Goal: Information Seeking & Learning: Learn about a topic

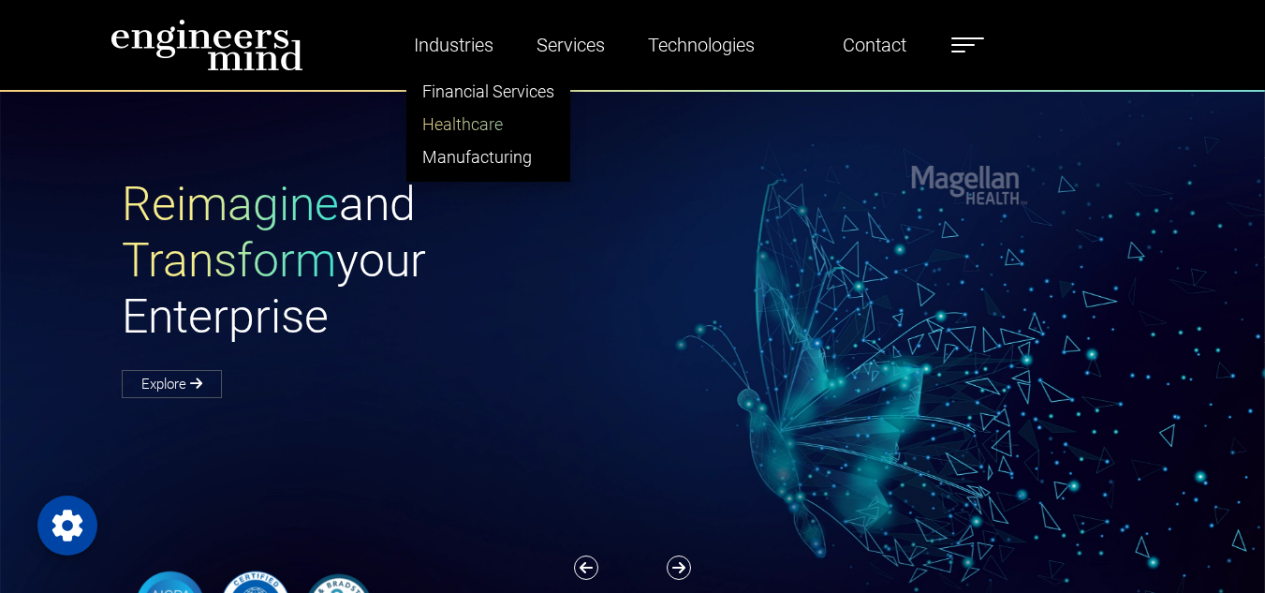
click at [487, 117] on link "Healthcare" at bounding box center [488, 124] width 162 height 33
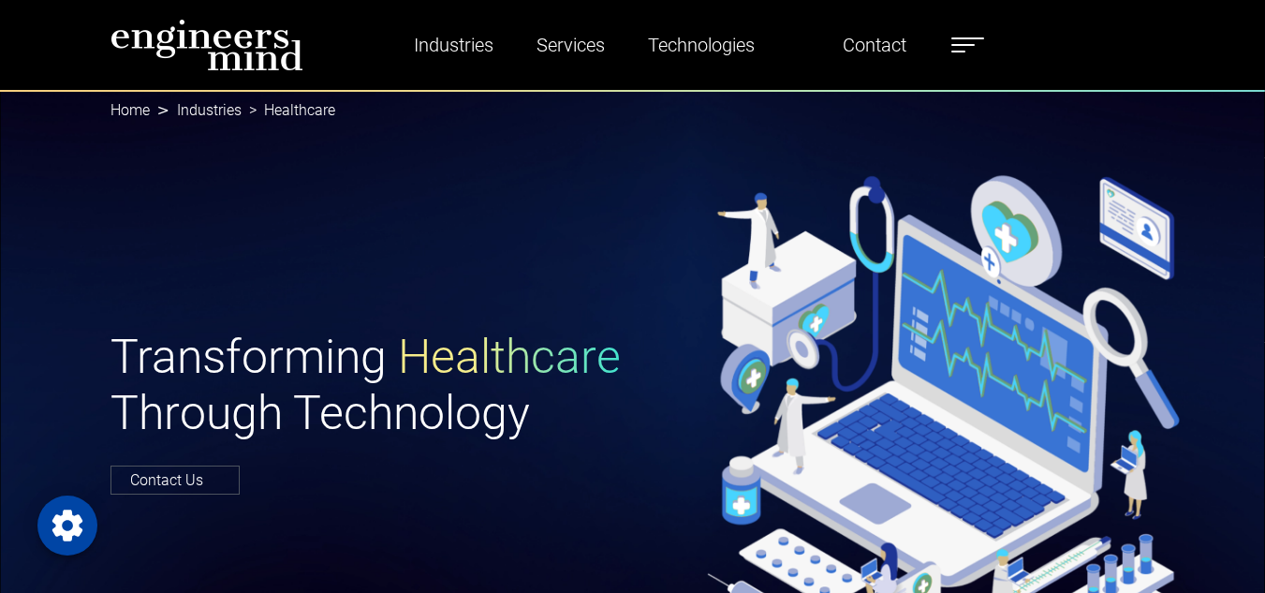
scroll to position [910, 0]
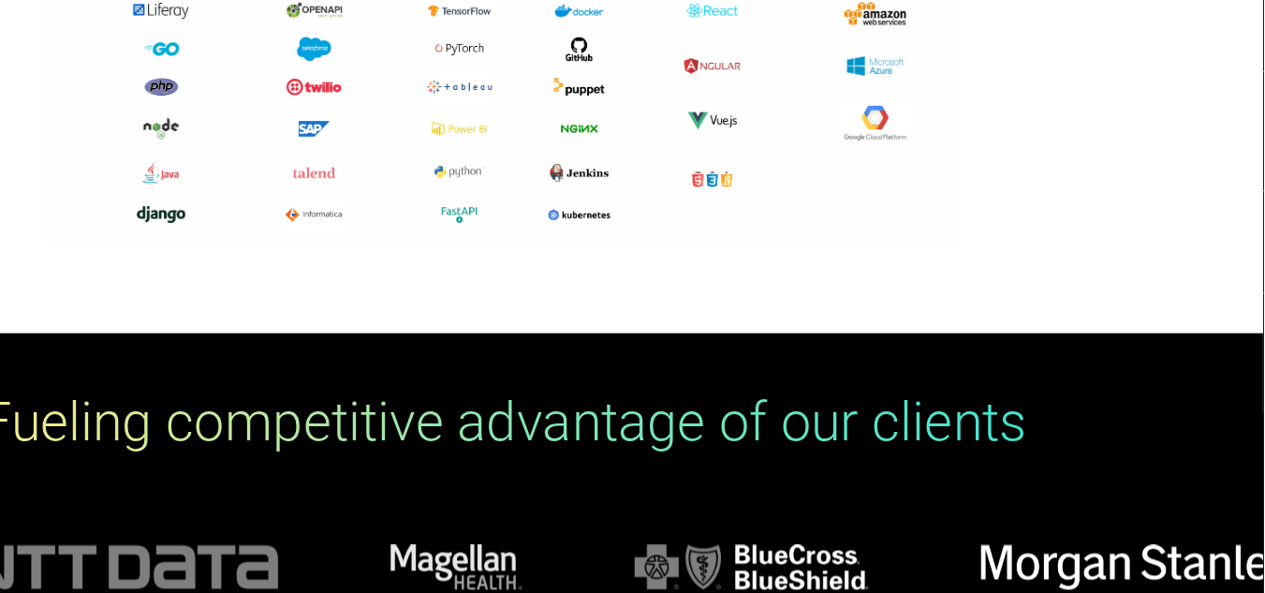
scroll to position [6493, 0]
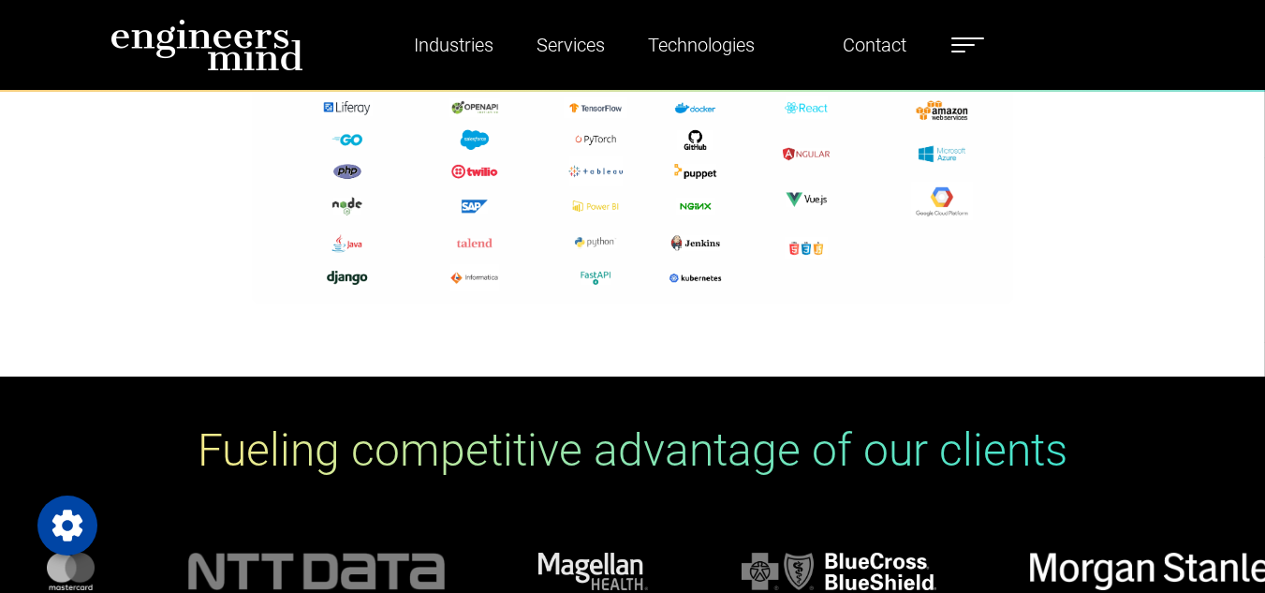
click at [962, 58] on ul "Industries Financial Services Healthcare Manufacturing Services Digital Transfo…" at bounding box center [677, 44] width 631 height 43
click at [966, 37] on span at bounding box center [967, 38] width 33 height 2
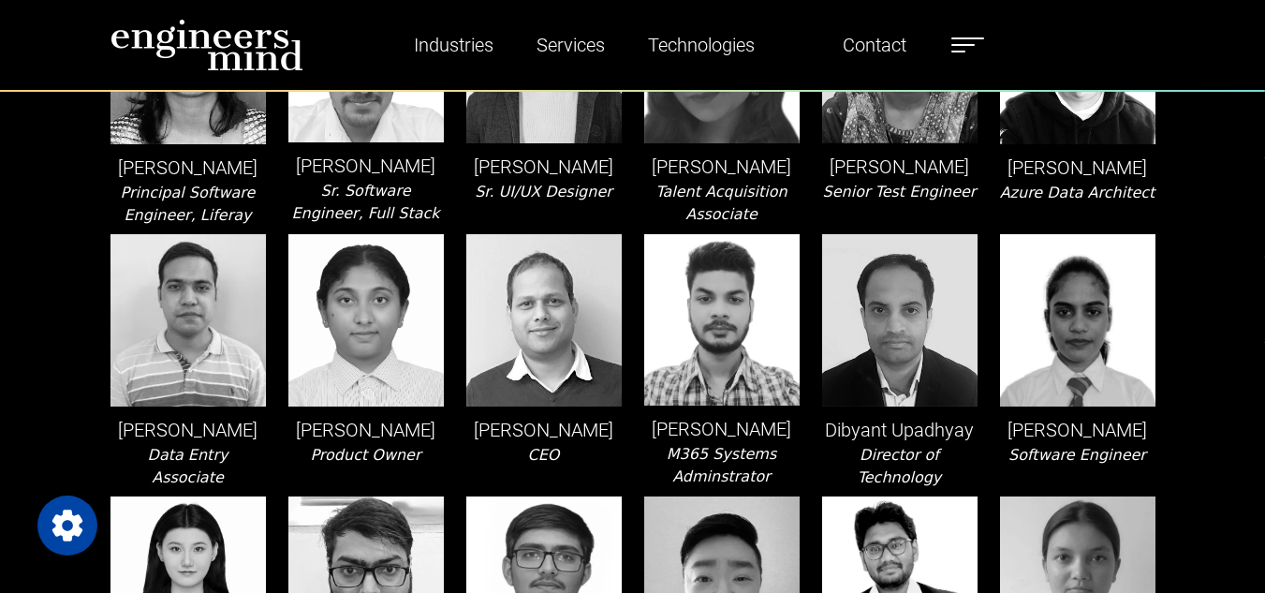
scroll to position [795, 0]
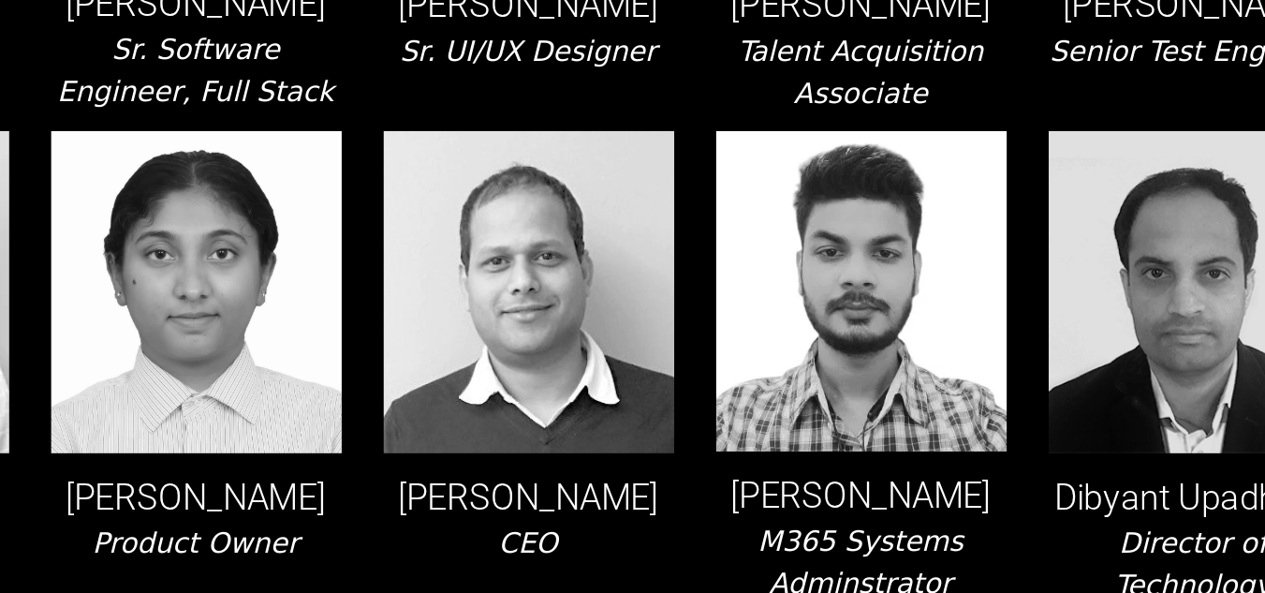
drag, startPoint x: 562, startPoint y: 355, endPoint x: 452, endPoint y: 451, distance: 146.0
click at [452, 451] on div "B G Chandana Product Owner" at bounding box center [366, 362] width 178 height 255
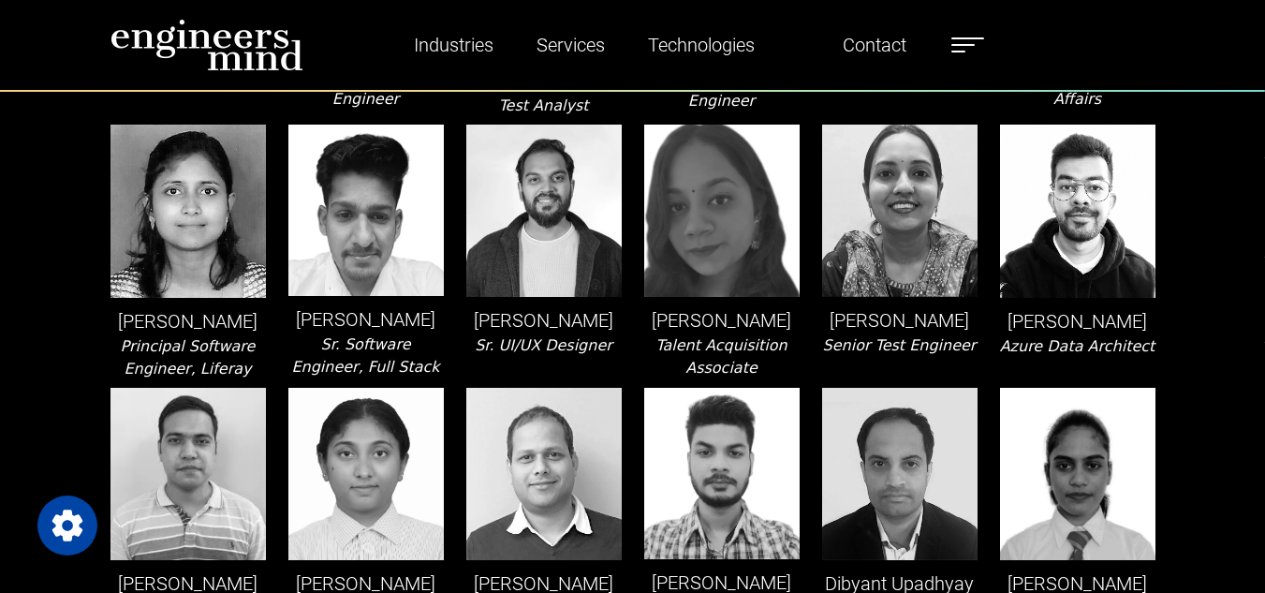
scroll to position [0, 0]
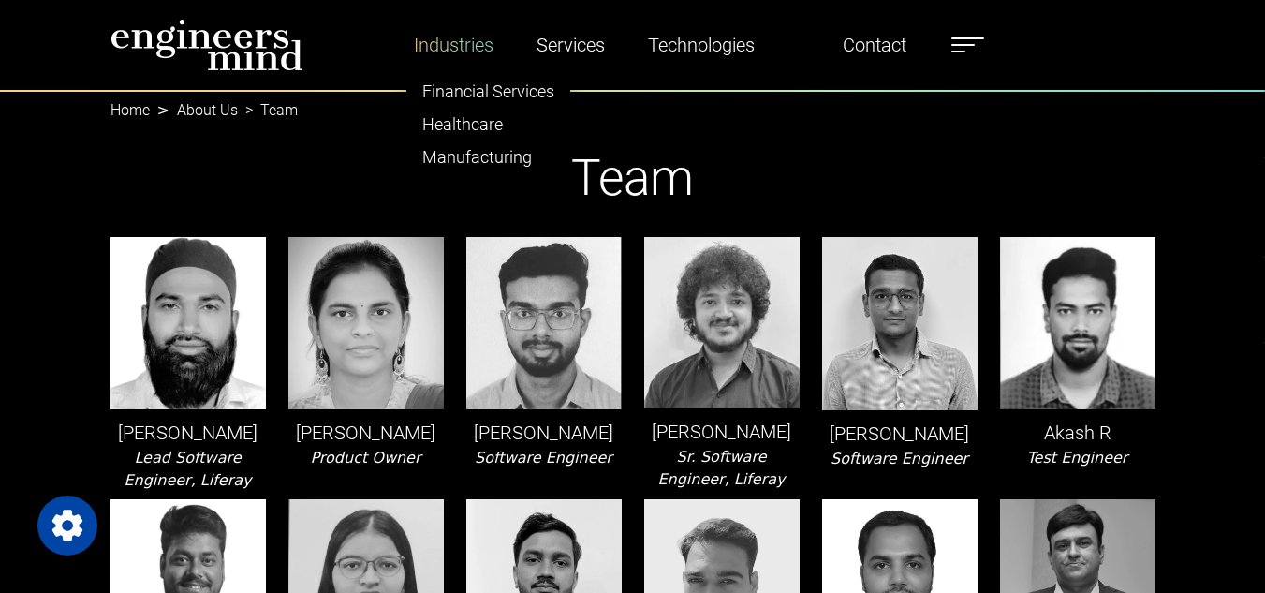
click at [458, 41] on link "Industries" at bounding box center [453, 44] width 95 height 43
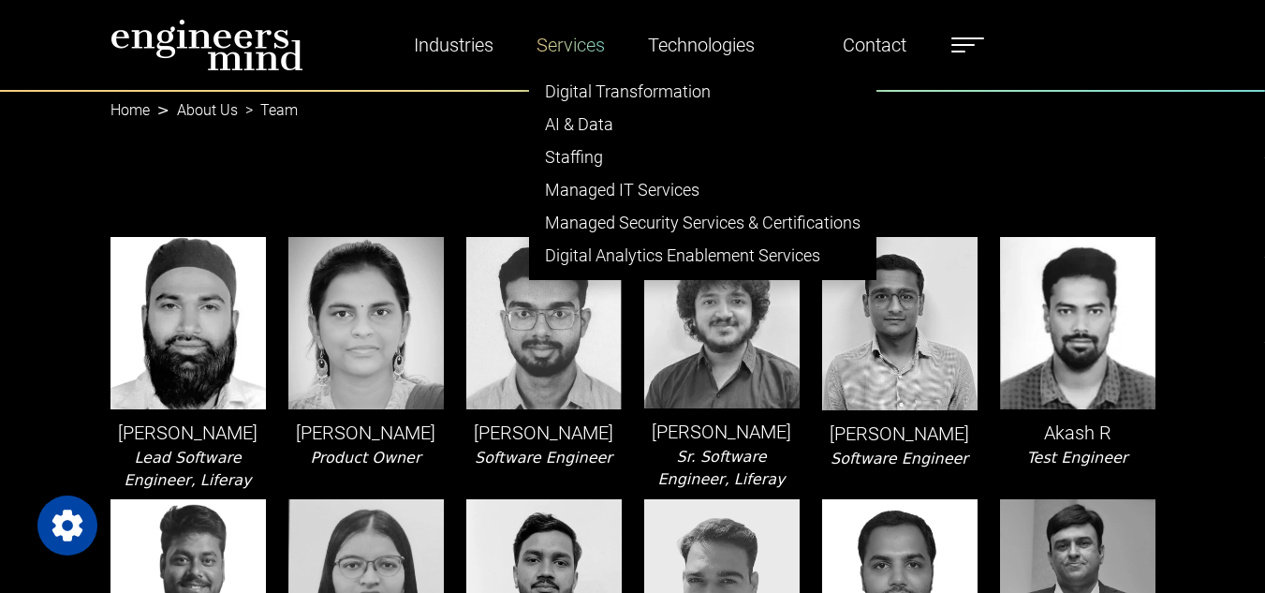
click at [578, 42] on link "Services" at bounding box center [570, 44] width 83 height 43
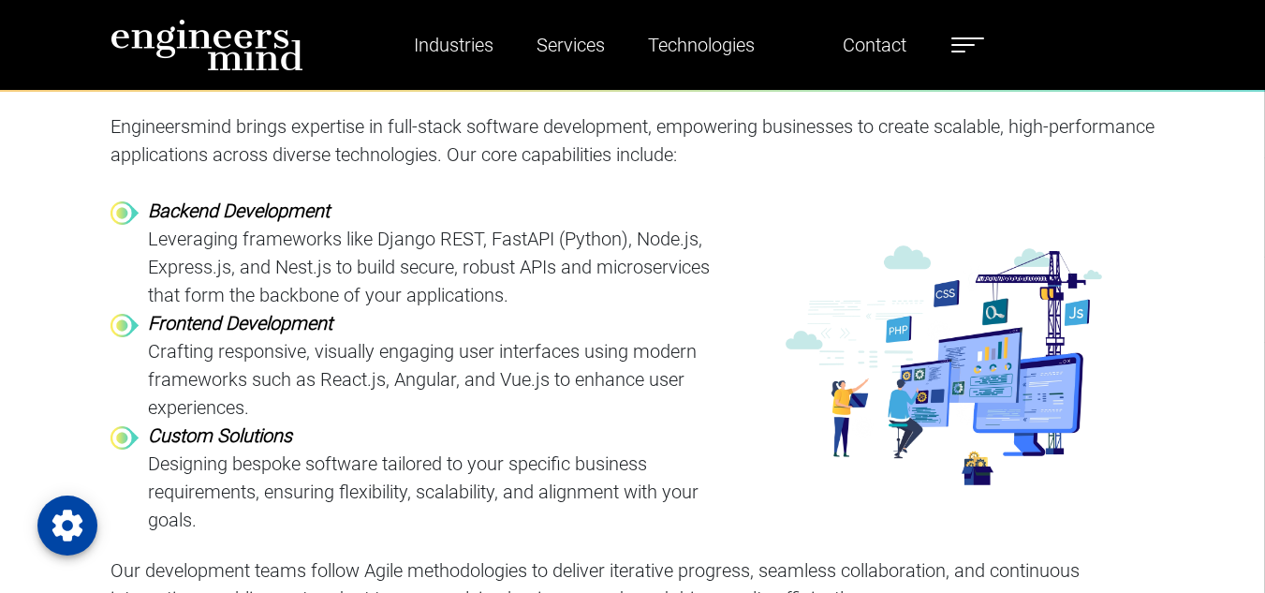
scroll to position [2203, 0]
